Goal: Information Seeking & Learning: Compare options

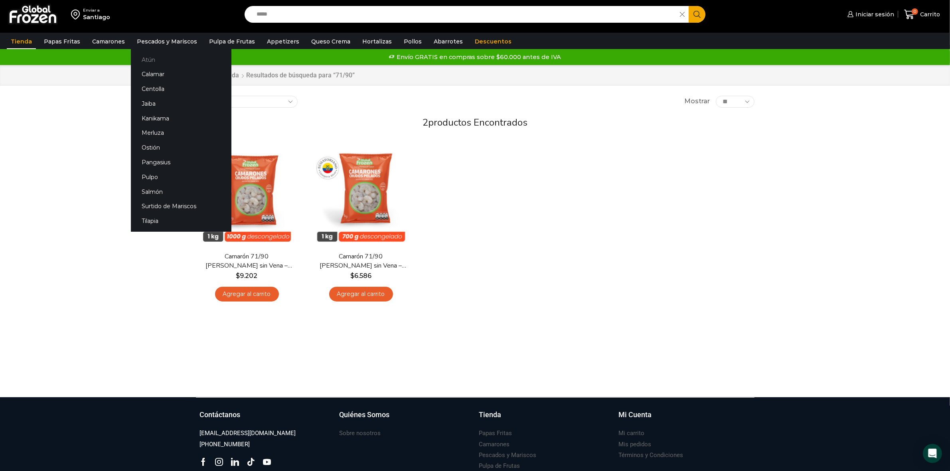
click at [154, 62] on link "Atún" at bounding box center [181, 59] width 101 height 15
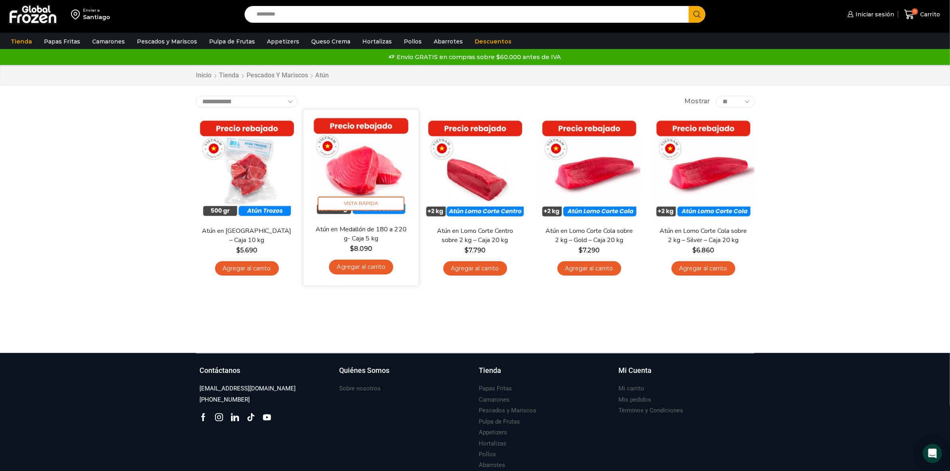
click at [367, 186] on img at bounding box center [361, 167] width 103 height 103
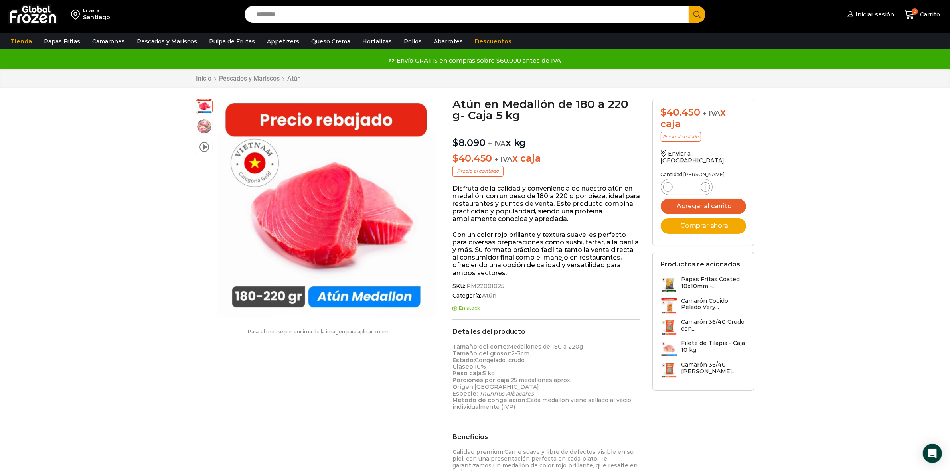
click at [270, 19] on input "Search input" at bounding box center [469, 14] width 432 height 17
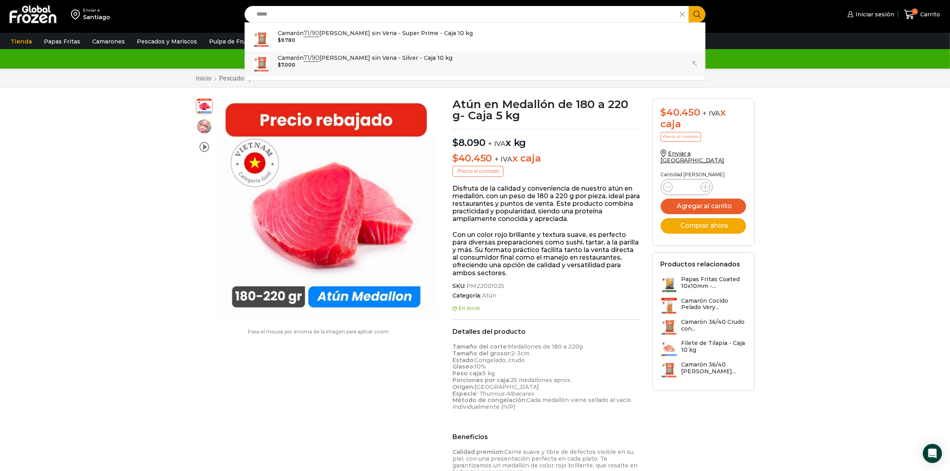
click at [298, 60] on p "Camarón 71/90 Crudo Pelado sin Vena - Silver - Caja 10 kg" at bounding box center [365, 57] width 175 height 9
type input "**********"
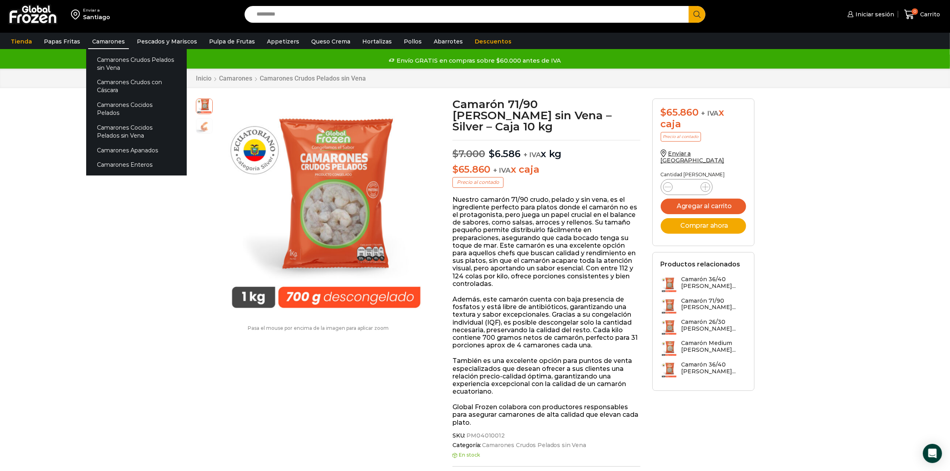
click at [114, 43] on link "Camarones" at bounding box center [108, 41] width 41 height 15
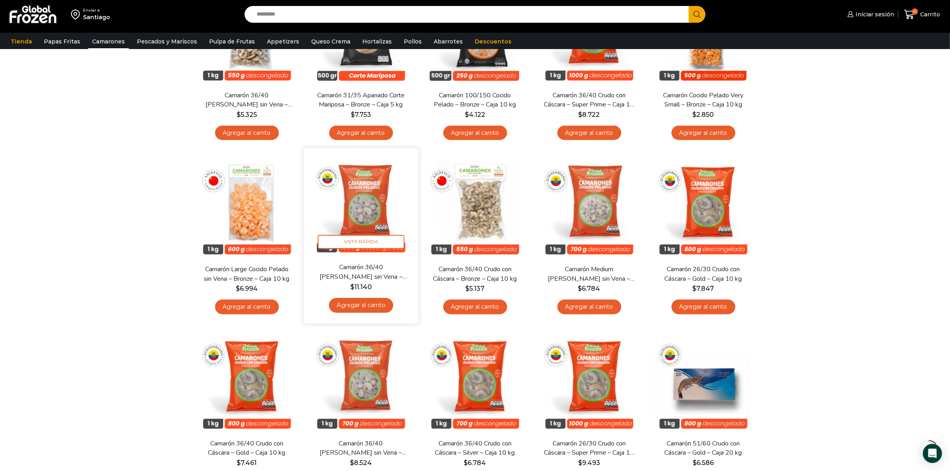
scroll to position [150, 0]
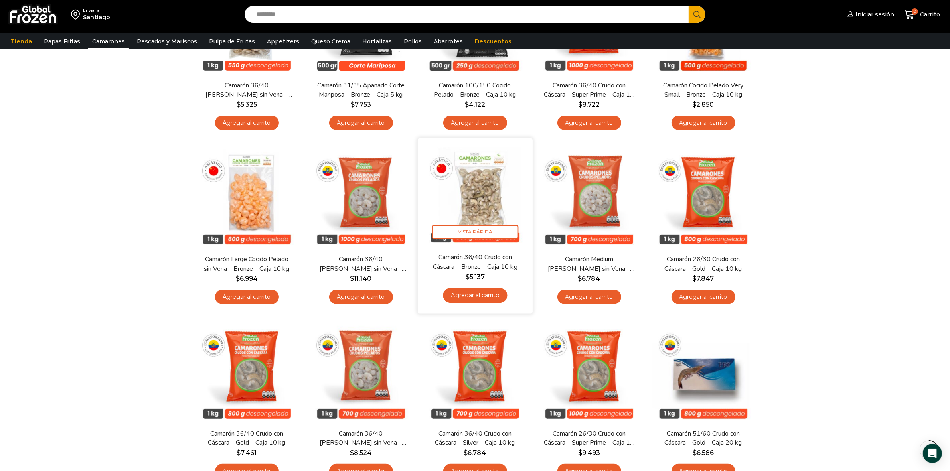
click at [482, 207] on img at bounding box center [475, 195] width 103 height 103
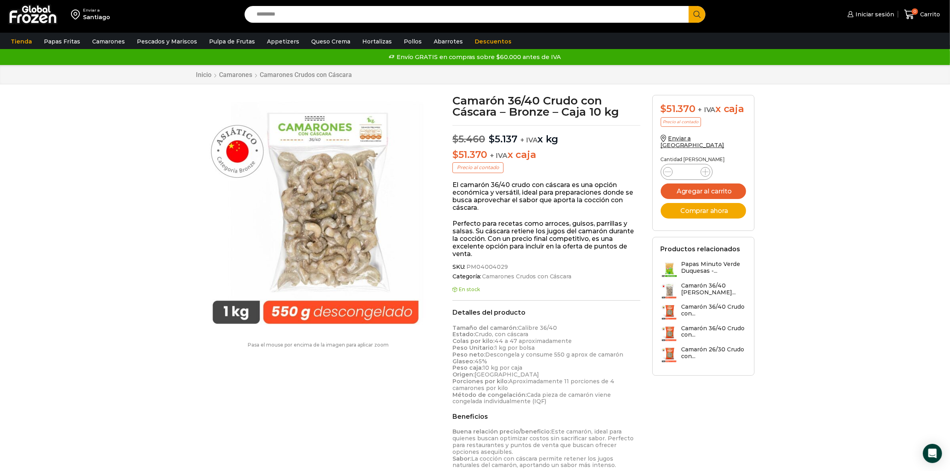
click at [296, 15] on input "Search input" at bounding box center [469, 14] width 432 height 17
type input "*"
type input "*****"
click at [689, 6] on button "Search" at bounding box center [697, 14] width 17 height 17
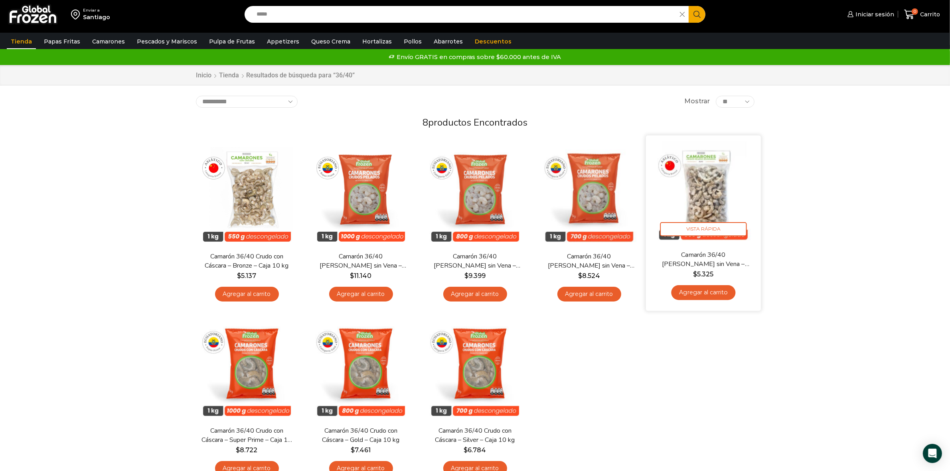
click at [701, 212] on img at bounding box center [703, 193] width 103 height 103
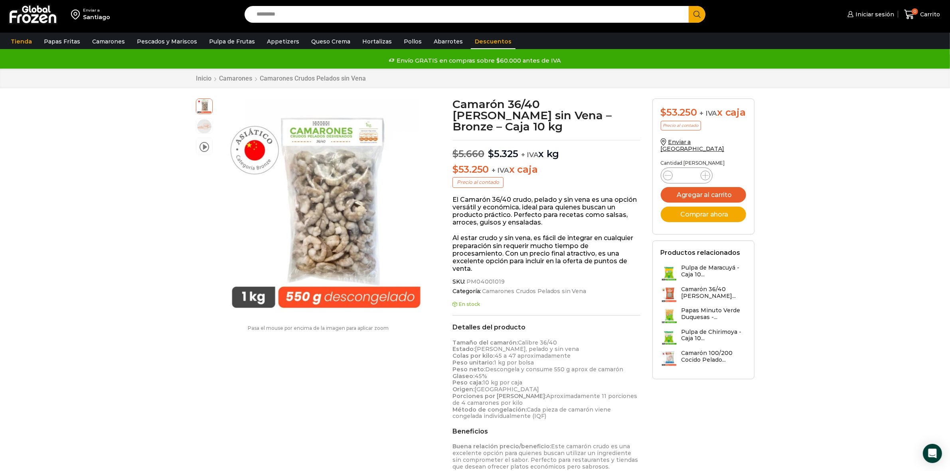
click at [486, 43] on link "Descuentos" at bounding box center [493, 41] width 45 height 15
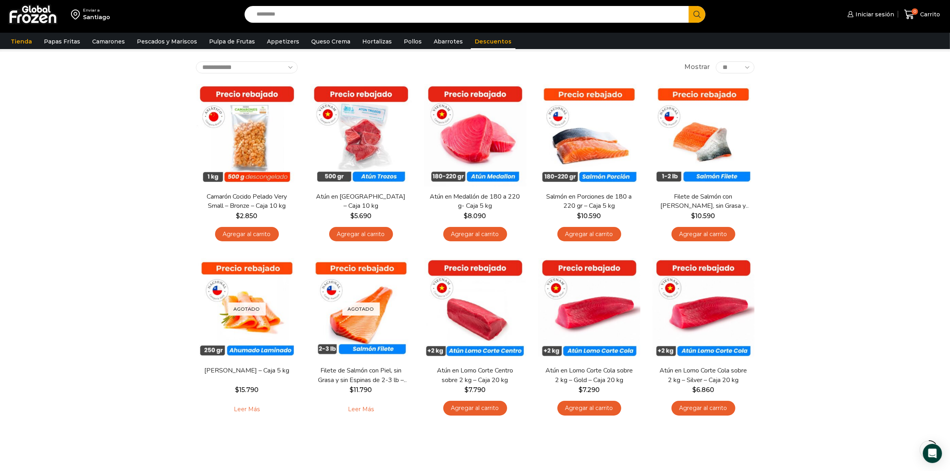
scroll to position [31, 0]
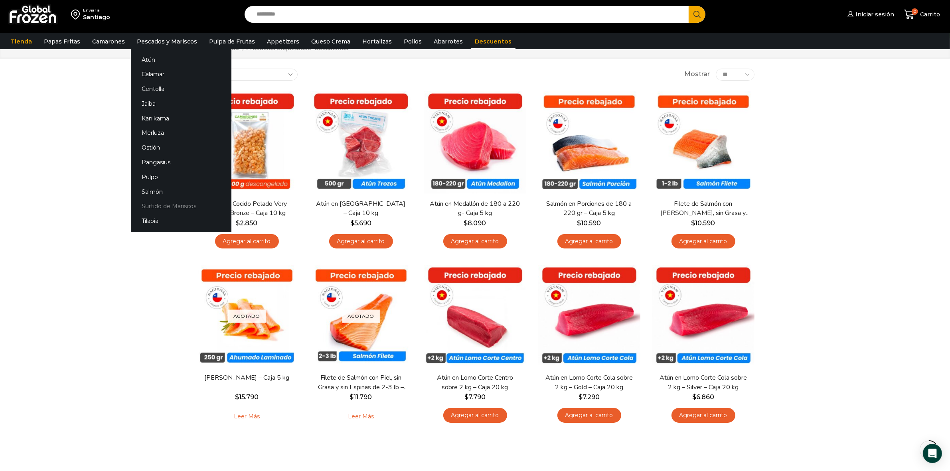
click at [148, 206] on link "Surtido de Mariscos" at bounding box center [181, 206] width 101 height 15
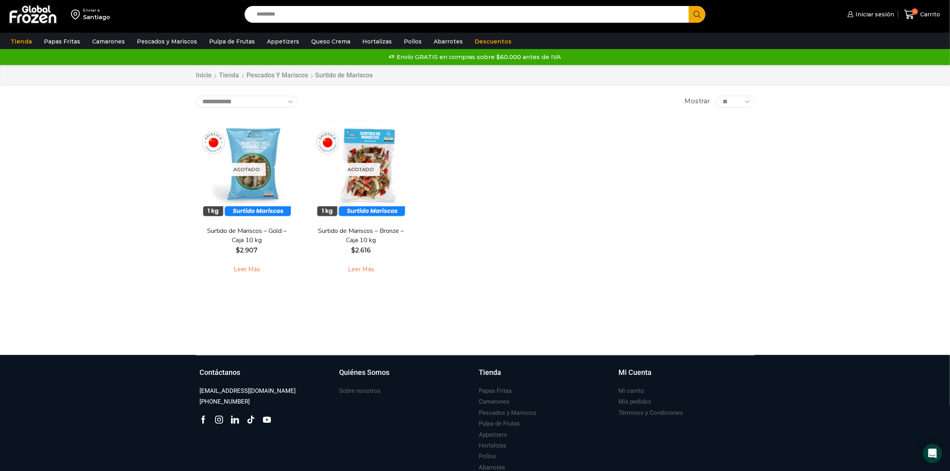
click at [273, 14] on input "Search input" at bounding box center [469, 14] width 432 height 17
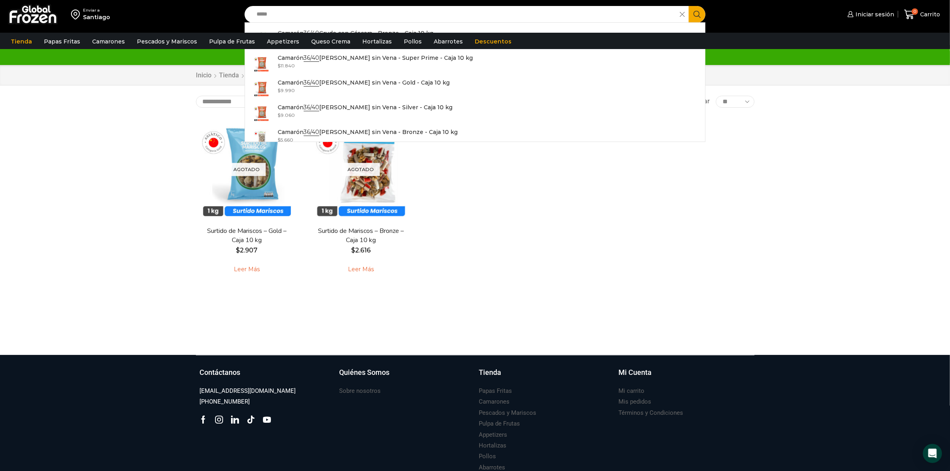
type input "*****"
